Goal: Use online tool/utility: Utilize a website feature to perform a specific function

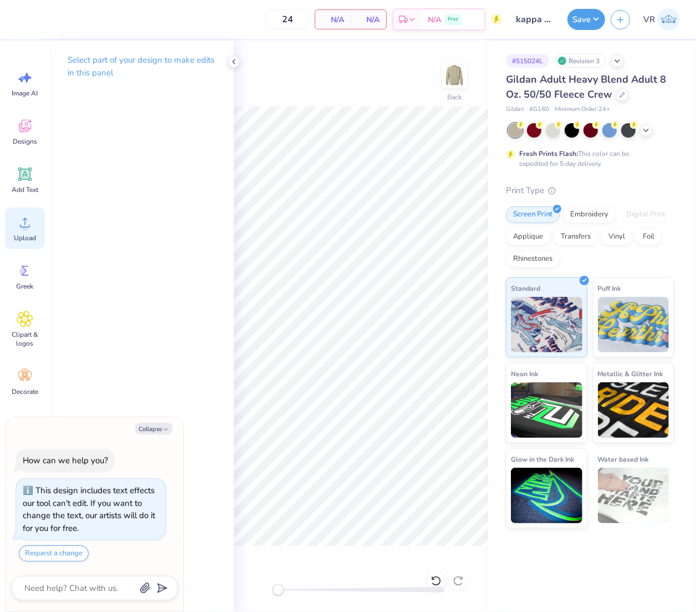
click at [32, 229] on icon at bounding box center [25, 222] width 17 height 17
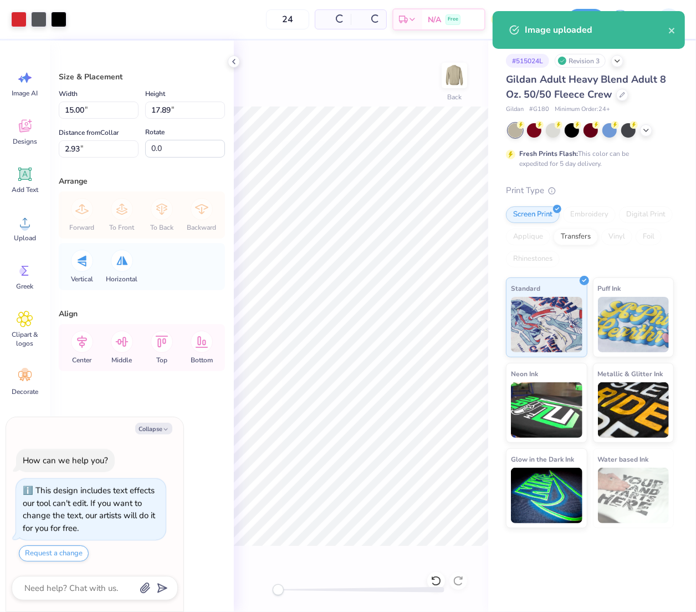
type textarea "x"
click at [173, 112] on input "17.89" at bounding box center [185, 109] width 80 height 17
type input "13"
type textarea "x"
type input "10.90"
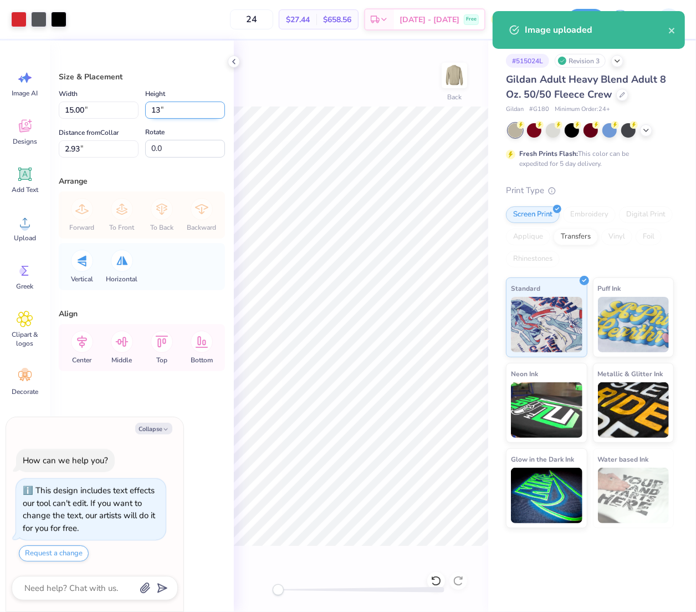
type input "13.00"
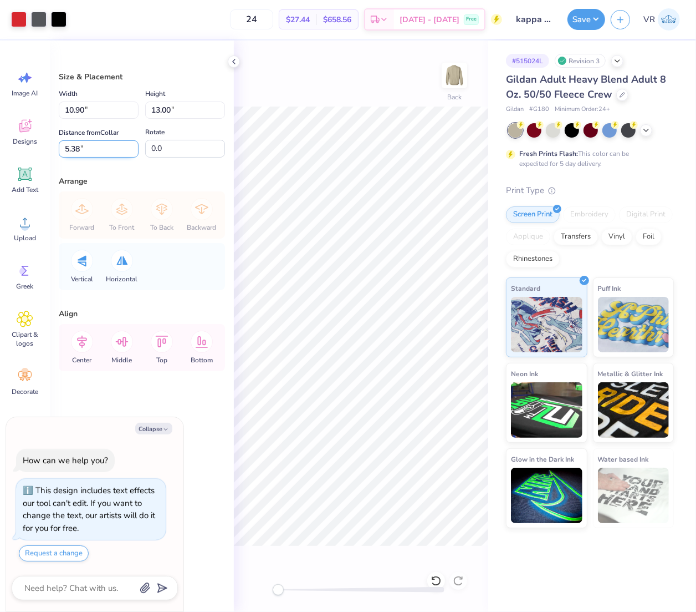
click at [110, 151] on input "5.38" at bounding box center [99, 148] width 80 height 17
type input "3"
click at [583, 21] on button "Save" at bounding box center [587, 17] width 38 height 21
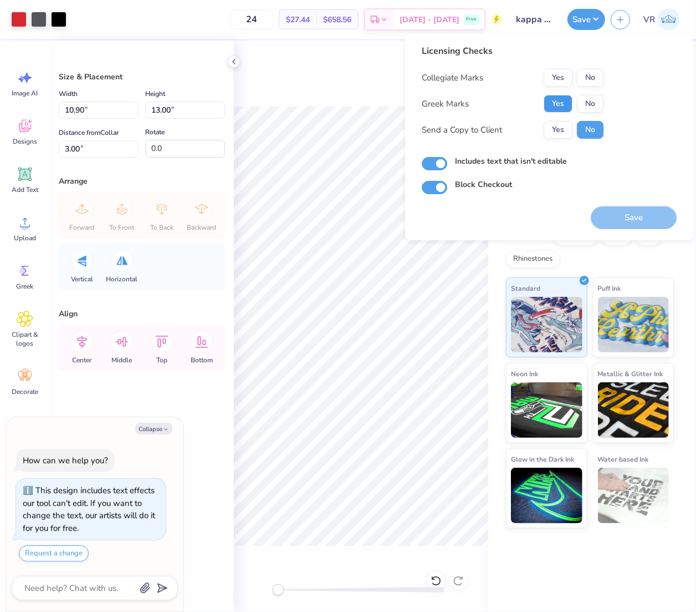
click at [551, 105] on button "Yes" at bounding box center [558, 104] width 29 height 18
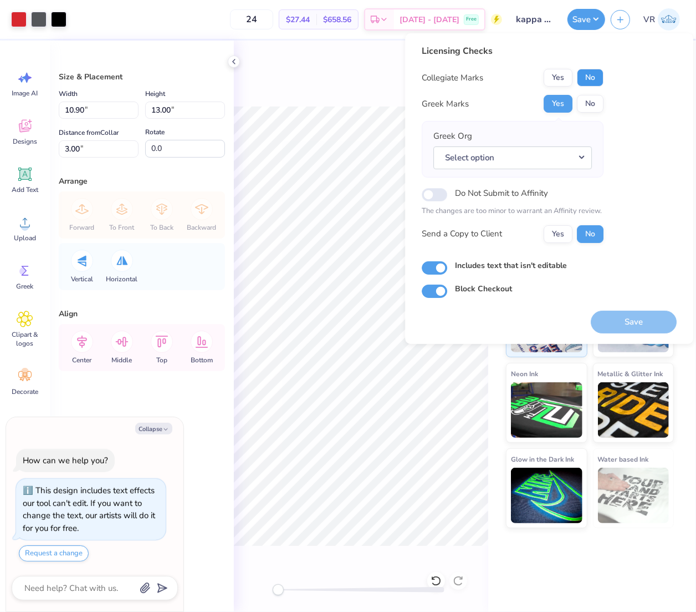
click at [599, 72] on button "No" at bounding box center [590, 78] width 27 height 18
click at [528, 160] on button "Select option" at bounding box center [513, 157] width 159 height 23
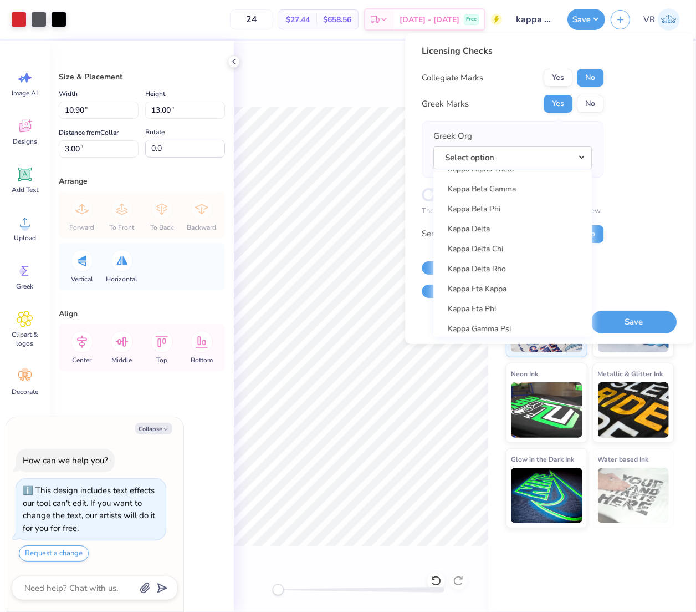
scroll to position [4014, 0]
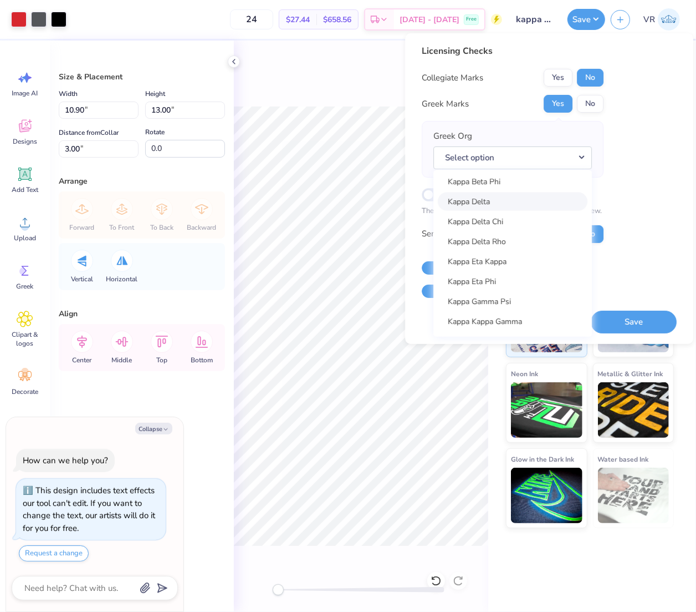
click at [506, 200] on link "Kappa Delta" at bounding box center [513, 201] width 150 height 18
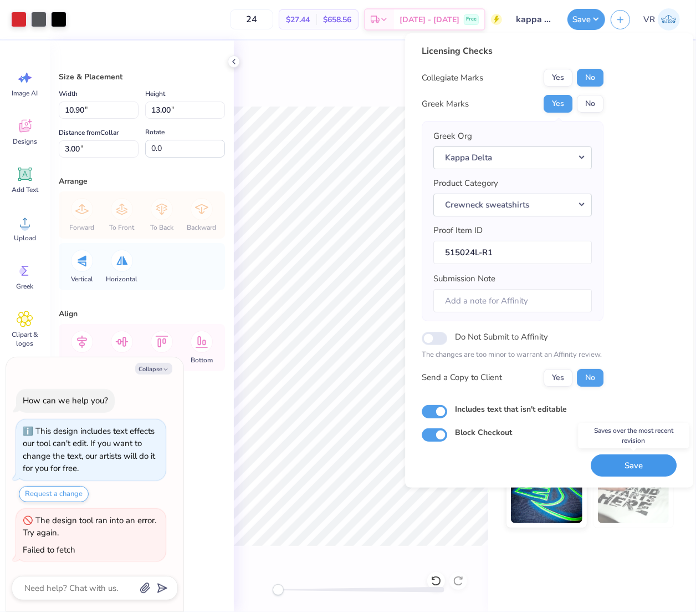
click at [619, 467] on button "Save" at bounding box center [634, 465] width 86 height 23
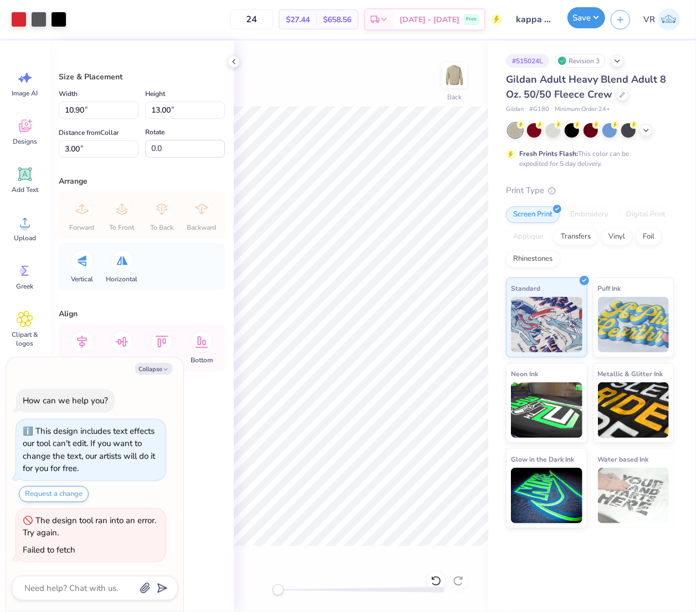
click at [581, 21] on button "Save" at bounding box center [587, 17] width 38 height 21
type textarea "x"
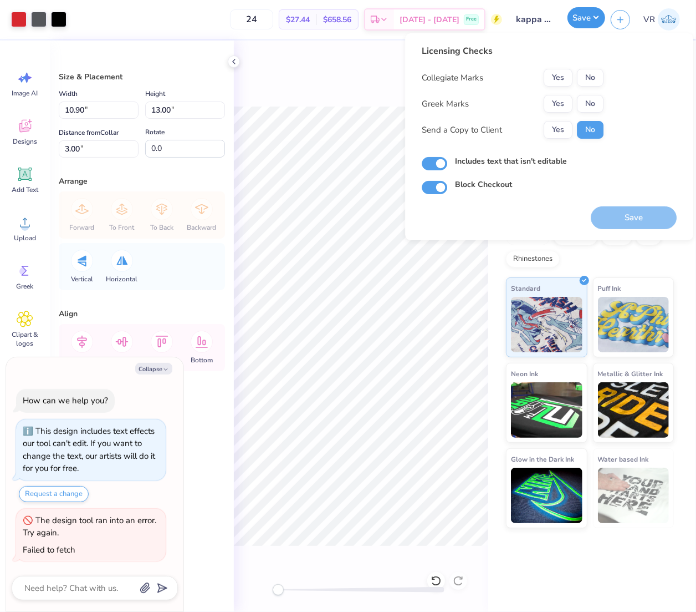
click at [581, 21] on button "Save" at bounding box center [587, 17] width 38 height 21
